Goal: Download file/media

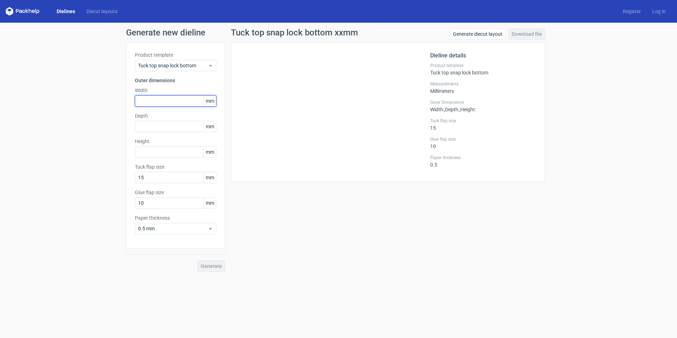
click at [155, 105] on input "text" at bounding box center [175, 100] width 81 height 11
type input "70"
type input "80"
type input "12"
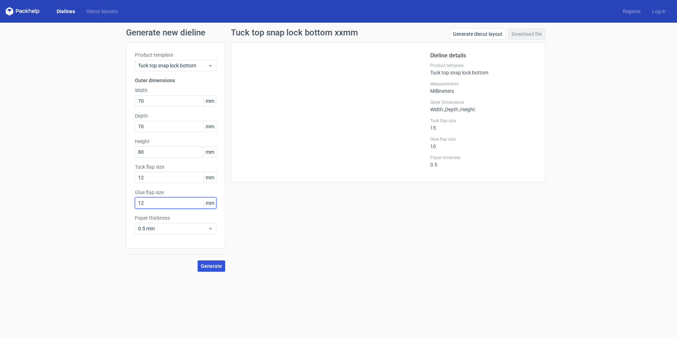
type input "12"
click at [220, 260] on button "Generate" at bounding box center [211, 265] width 28 height 11
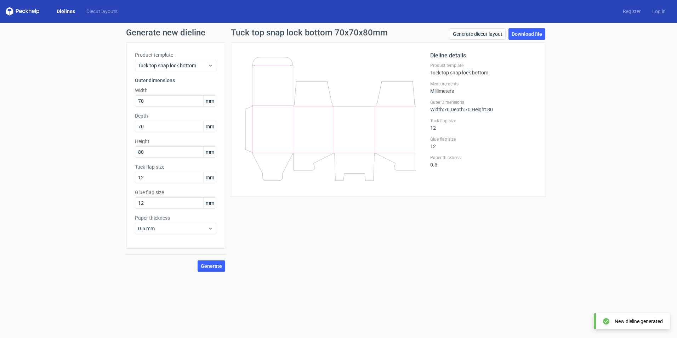
drag, startPoint x: 641, startPoint y: 82, endPoint x: 630, endPoint y: 79, distance: 11.1
click at [615, 82] on div "Generate new dieline Product template Tuck top snap lock bottom Outer dimension…" at bounding box center [338, 150] width 677 height 254
click at [531, 34] on link "Download file" at bounding box center [526, 33] width 37 height 11
